Goal: Task Accomplishment & Management: Manage account settings

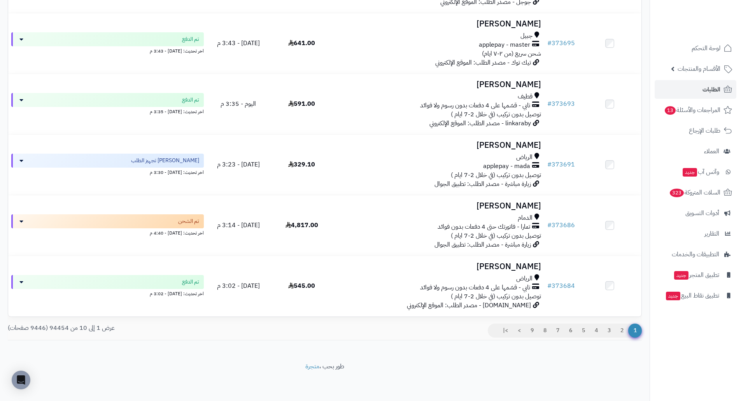
scroll to position [415, 0]
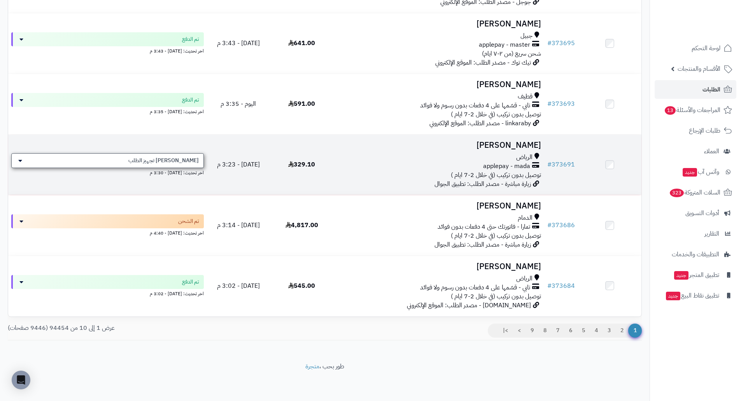
click at [26, 164] on div "جاري تجهيز الطلب" at bounding box center [107, 160] width 193 height 15
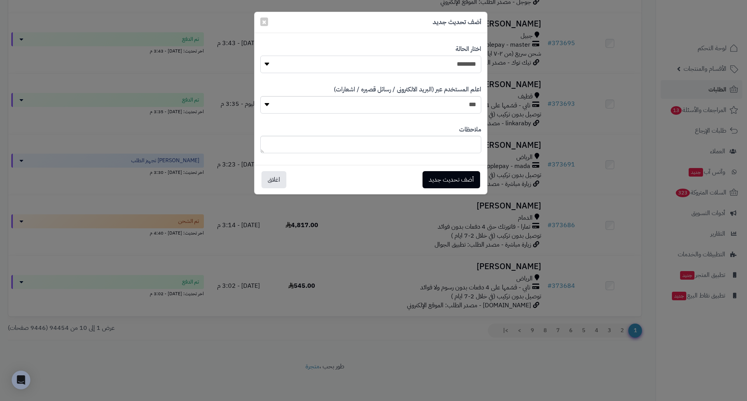
click at [441, 64] on select "**********" at bounding box center [370, 65] width 221 height 18
click at [428, 51] on div "**********" at bounding box center [370, 59] width 221 height 40
click at [437, 68] on select "**********" at bounding box center [370, 65] width 221 height 18
click at [364, 49] on div "**********" at bounding box center [370, 59] width 221 height 40
click at [421, 103] on select "*** **" at bounding box center [370, 105] width 221 height 18
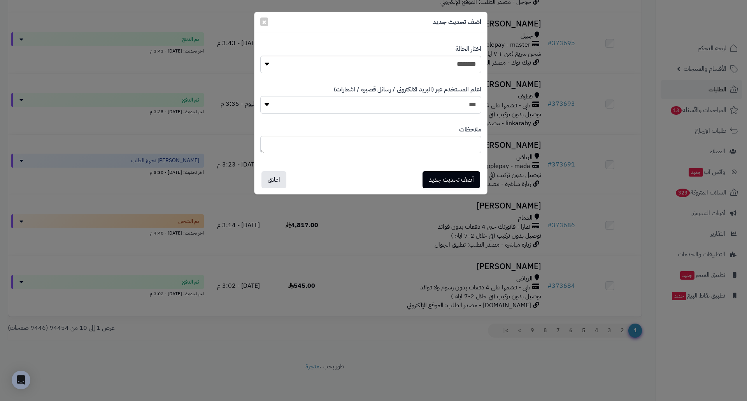
click at [260, 96] on select "*** **" at bounding box center [370, 105] width 221 height 18
click at [405, 143] on textarea at bounding box center [370, 145] width 221 height 18
click at [280, 175] on button "اغلاق" at bounding box center [273, 179] width 25 height 17
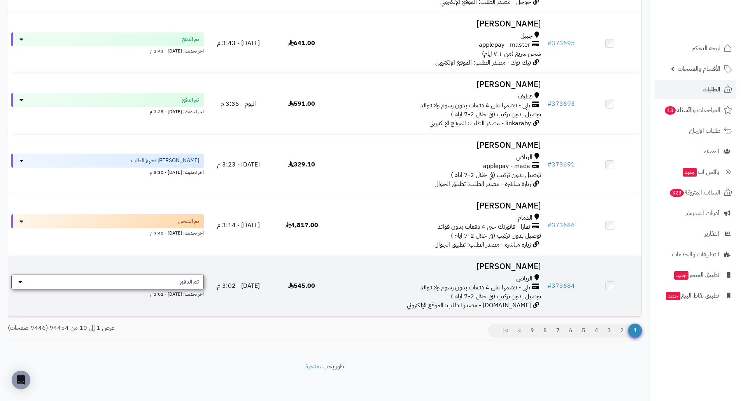
click at [176, 280] on div "تم الدفع" at bounding box center [107, 282] width 193 height 15
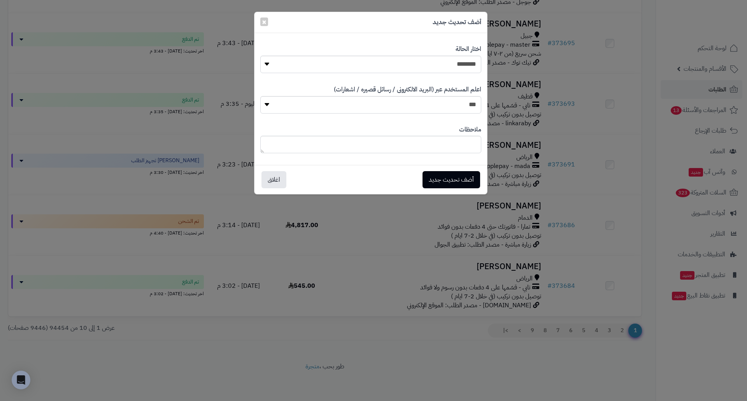
click at [269, 25] on div "أضف تحديث جديد ×" at bounding box center [370, 22] width 233 height 21
click at [266, 21] on span "×" at bounding box center [264, 22] width 5 height 12
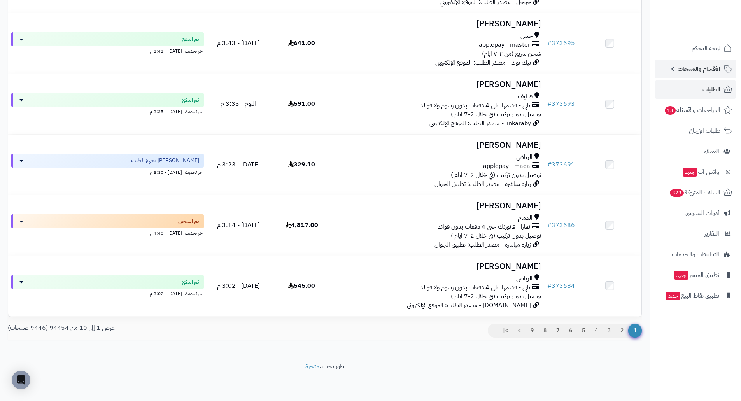
click at [698, 69] on span "الأقسام والمنتجات" at bounding box center [699, 68] width 43 height 11
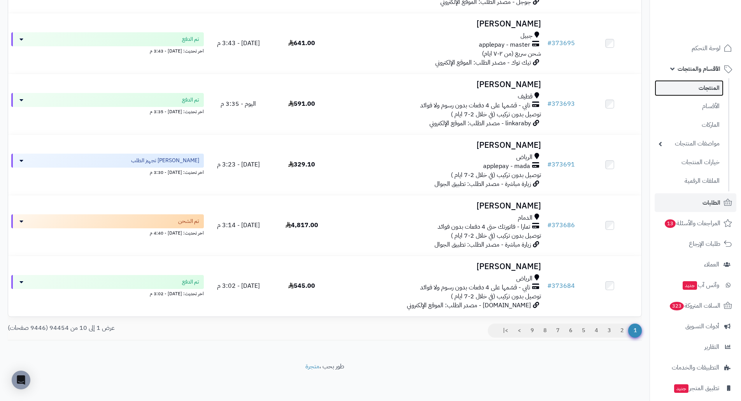
click at [708, 89] on link "المنتجات" at bounding box center [689, 88] width 69 height 16
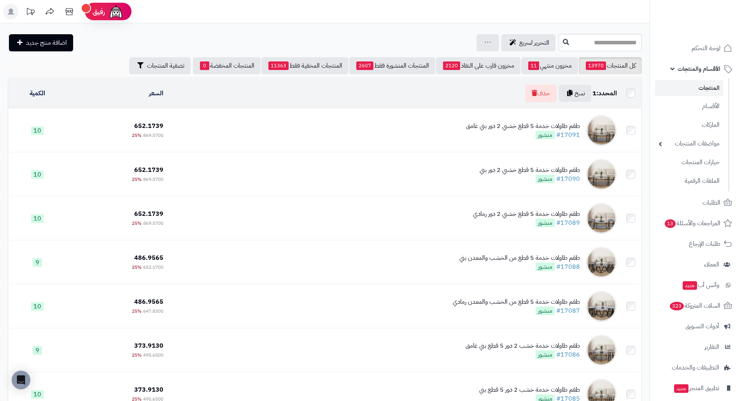
click at [147, 125] on span "652.1739" at bounding box center [148, 125] width 29 height 9
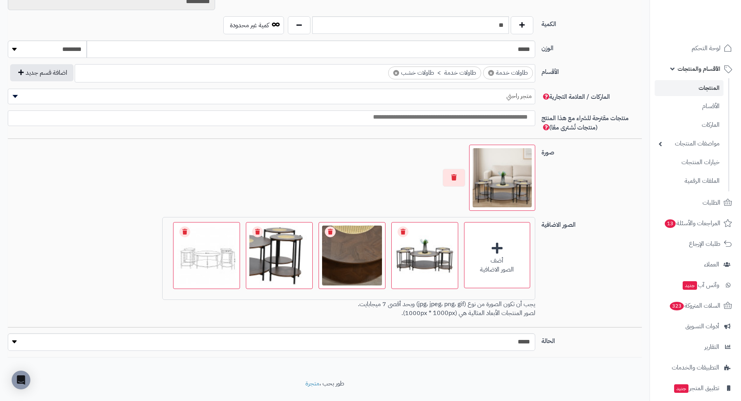
scroll to position [402, 0]
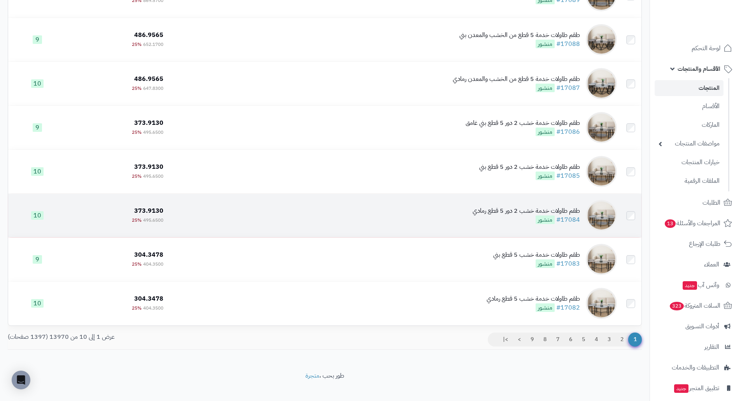
scroll to position [224, 0]
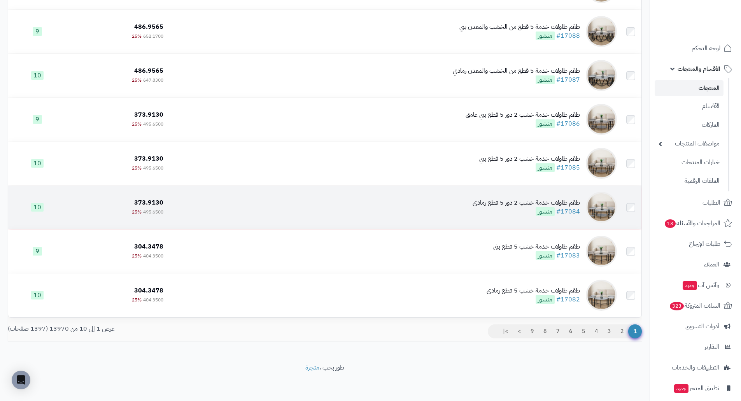
click at [573, 198] on div "طقم طاولات خدمة خشب 2 دور 5 قطع رمادي" at bounding box center [526, 202] width 107 height 9
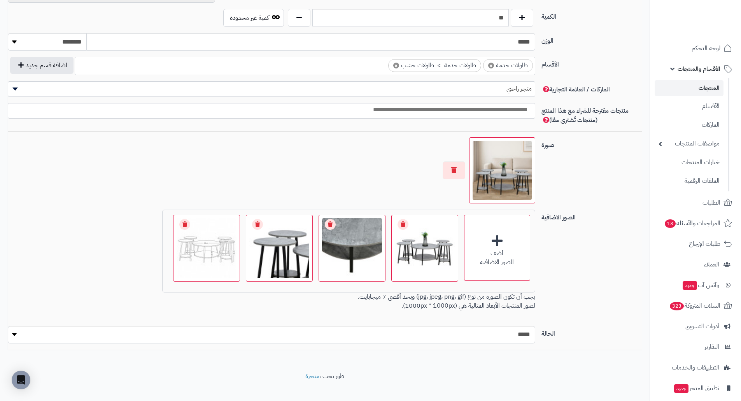
scroll to position [402, 0]
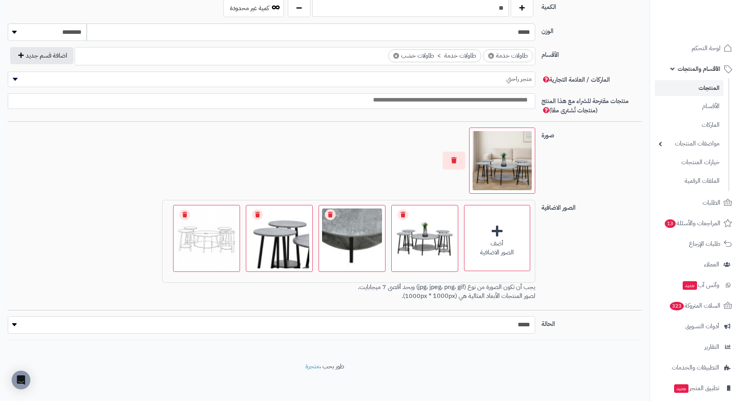
click at [516, 320] on select "***** ****" at bounding box center [271, 325] width 527 height 18
click at [563, 278] on div "الصور الاضافية أضف الصور الاضافية اختر الصور الاضافية 0.2 MB catalog/1756797734…" at bounding box center [325, 255] width 640 height 110
click at [693, 264] on link "العملاء" at bounding box center [696, 264] width 82 height 19
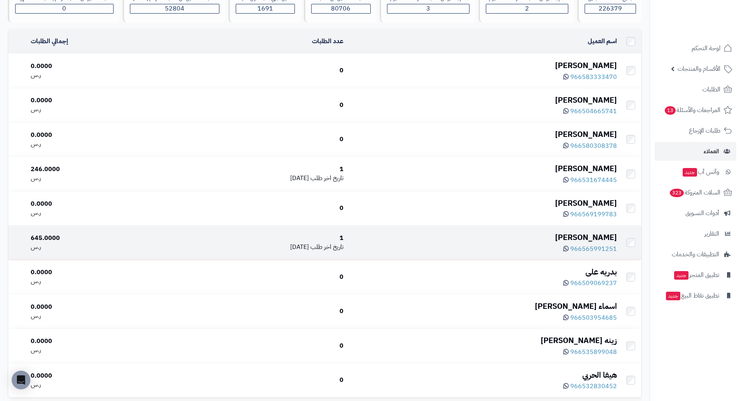
scroll to position [78, 0]
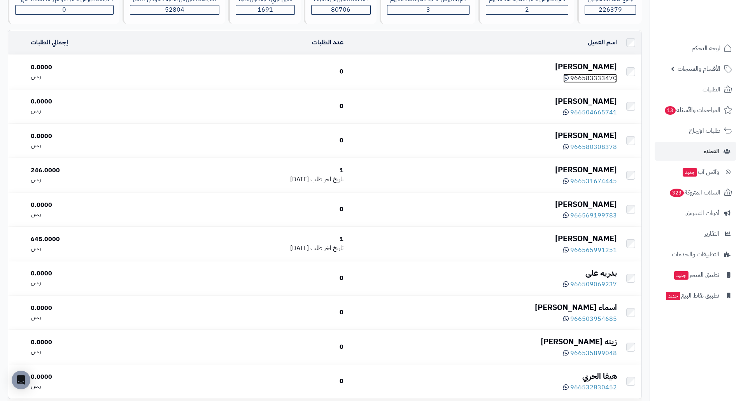
click at [582, 81] on span "966583333470" at bounding box center [593, 78] width 47 height 9
click at [703, 87] on span "الطلبات" at bounding box center [711, 89] width 18 height 11
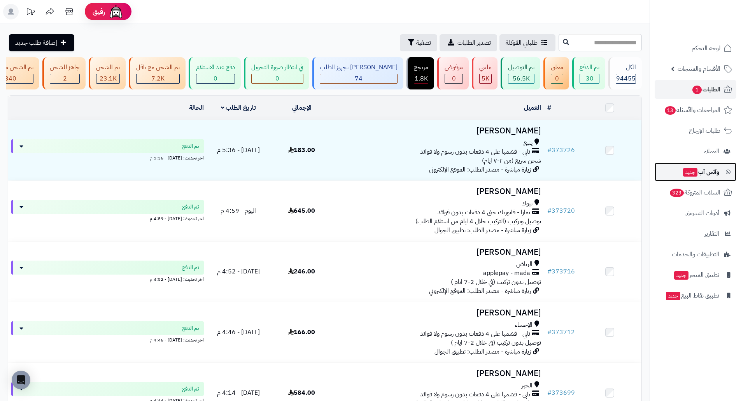
click at [709, 167] on span "وآتس آب جديد" at bounding box center [700, 171] width 37 height 11
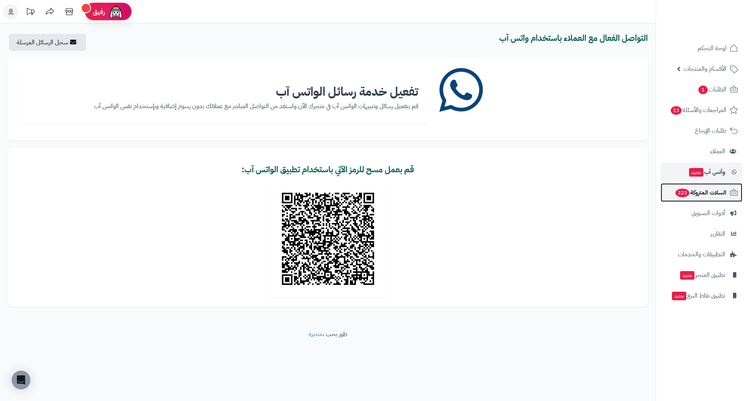
click at [711, 185] on link "السلات المتروكة 323" at bounding box center [701, 192] width 82 height 19
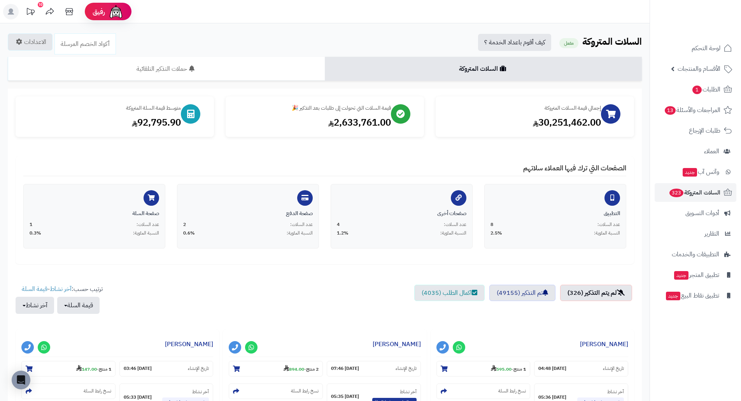
click at [38, 4] on div "10" at bounding box center [40, 4] width 5 height 5
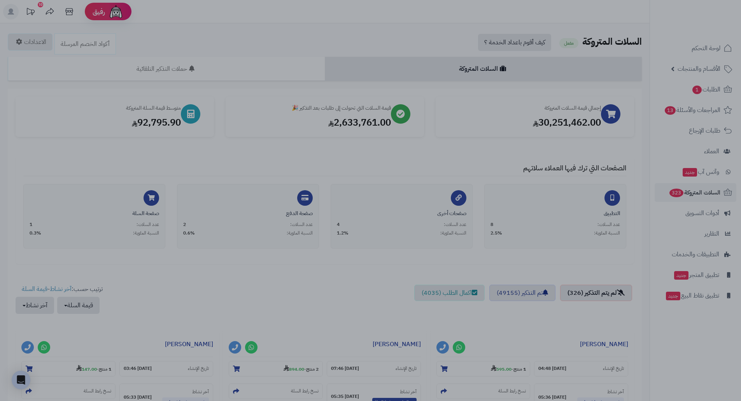
click at [324, 159] on div at bounding box center [370, 200] width 741 height 401
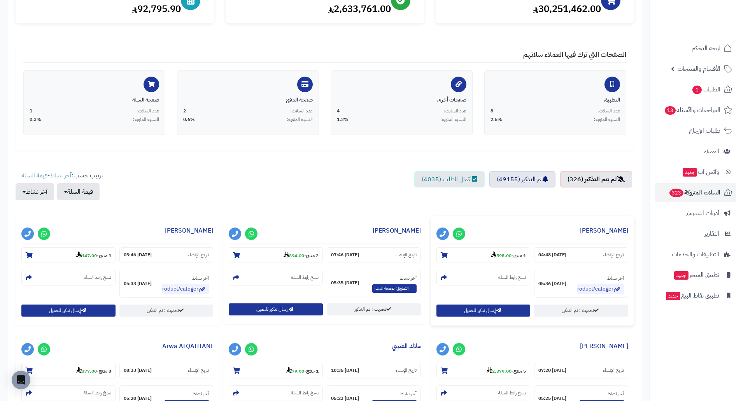
scroll to position [156, 0]
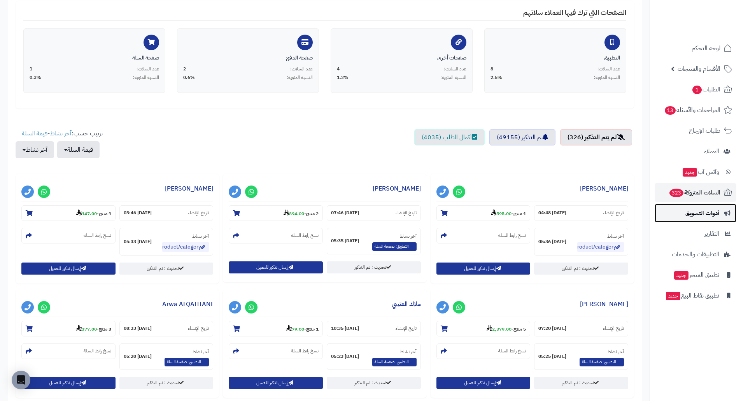
click at [693, 213] on span "أدوات التسويق" at bounding box center [702, 213] width 34 height 11
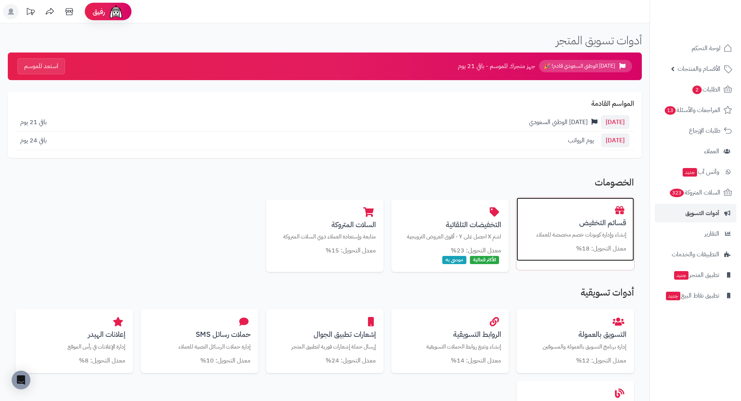
click at [612, 222] on h3 "قسائم التخفيض" at bounding box center [575, 223] width 102 height 8
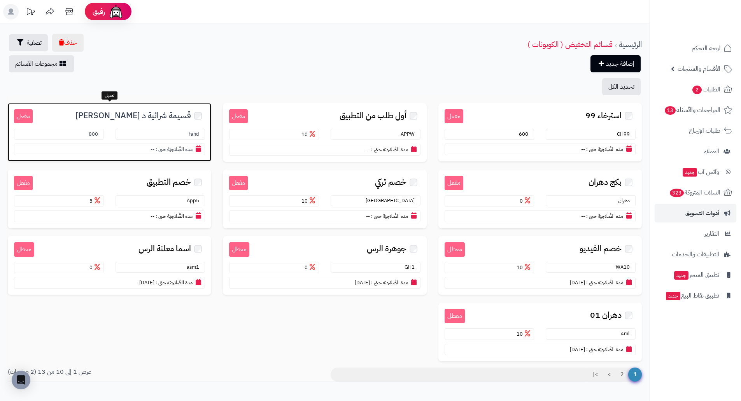
click at [133, 148] on section "مدة الصَّلاحِيَة حتى : --" at bounding box center [109, 150] width 191 height 12
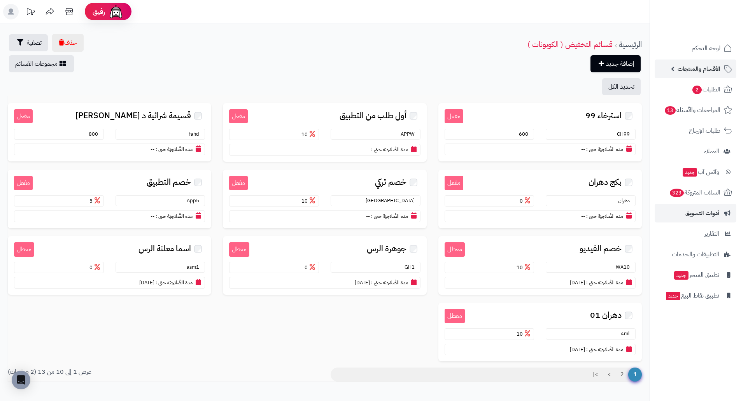
click at [704, 67] on span "الأقسام والمنتجات" at bounding box center [699, 68] width 43 height 11
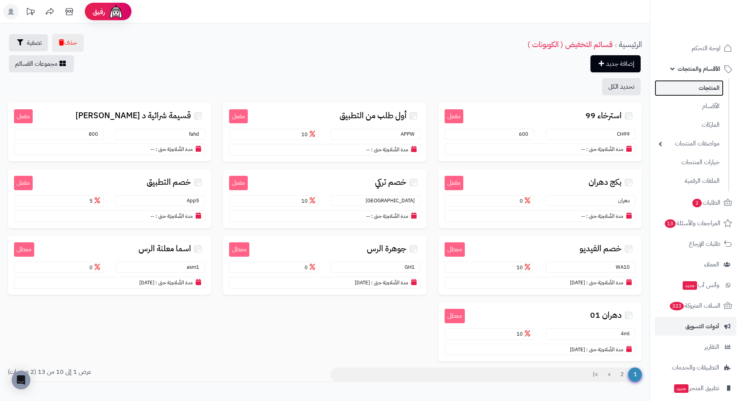
click at [708, 84] on link "المنتجات" at bounding box center [689, 88] width 69 height 16
